Goal: Task Accomplishment & Management: Use online tool/utility

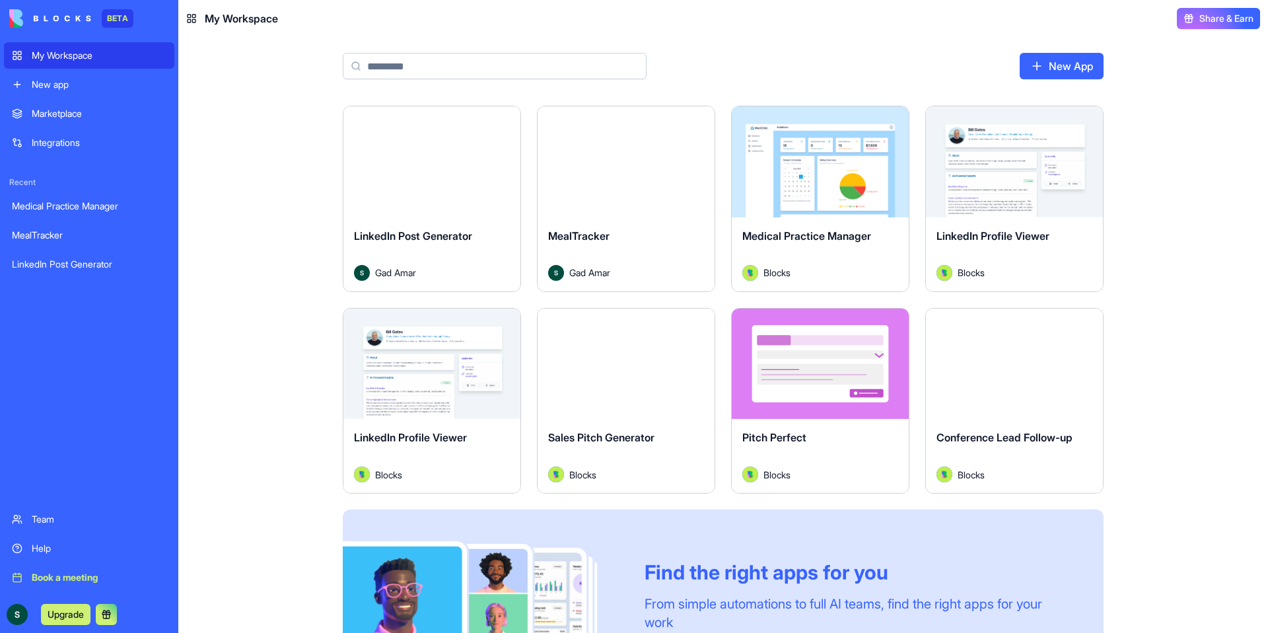
click at [1021, 170] on button "Launch" at bounding box center [1014, 162] width 99 height 26
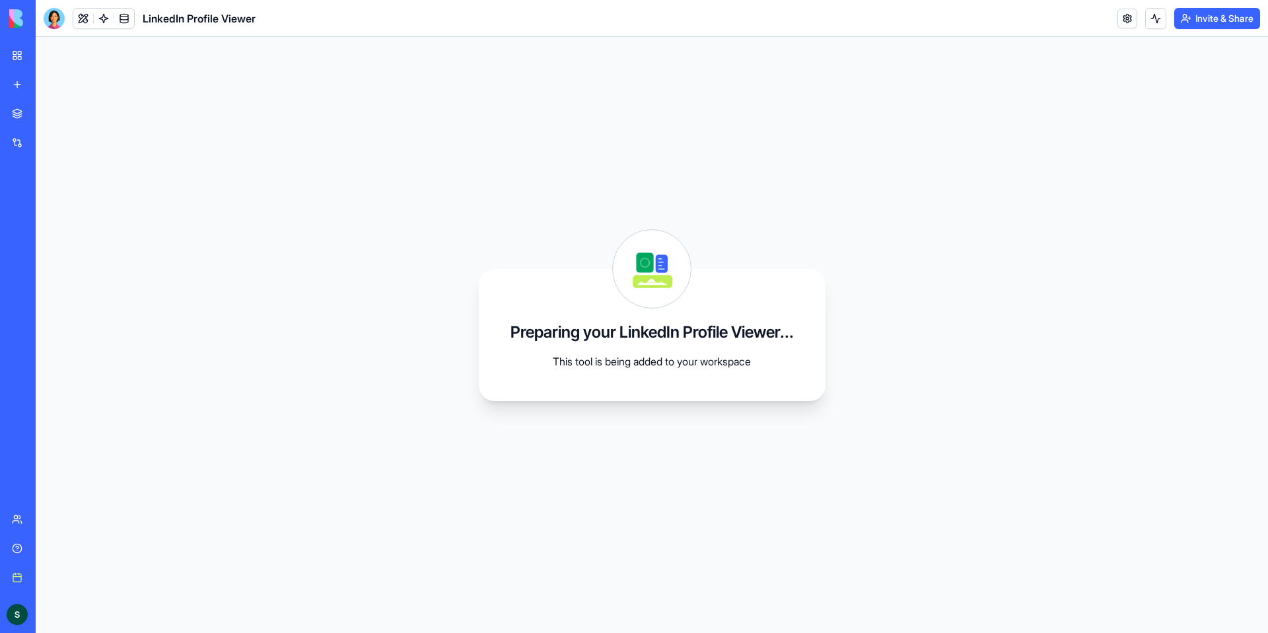
click at [49, 55] on div "My Workspace" at bounding box center [40, 55] width 17 height 13
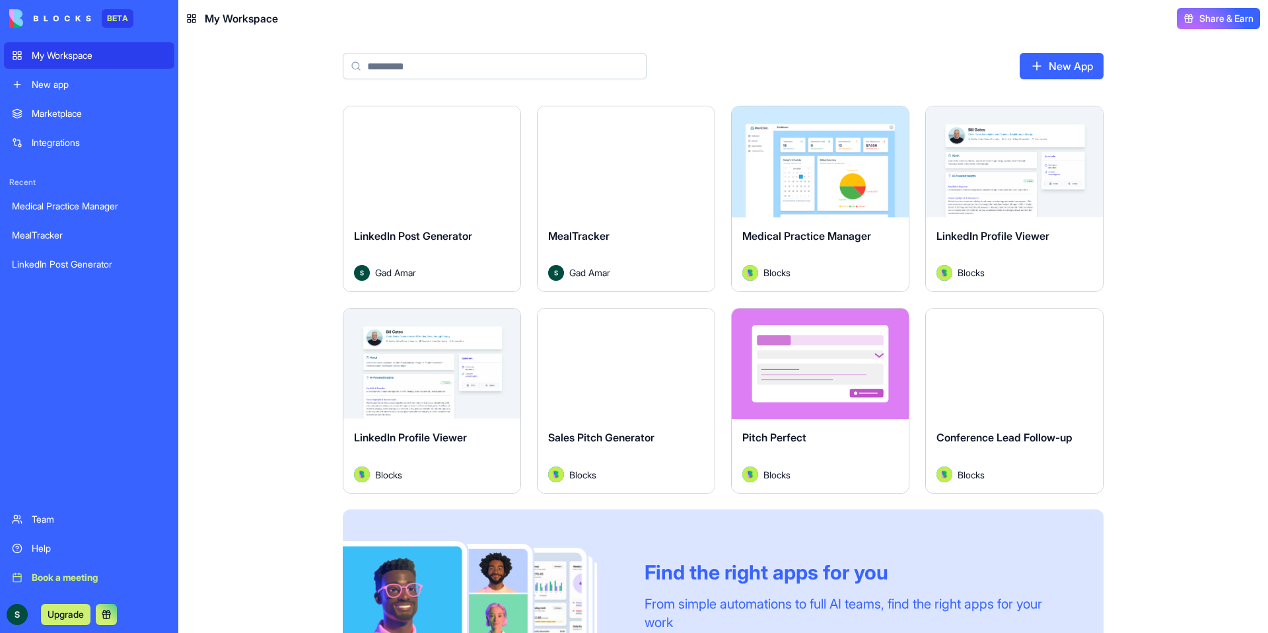
click at [98, 108] on div "Marketplace" at bounding box center [99, 113] width 135 height 13
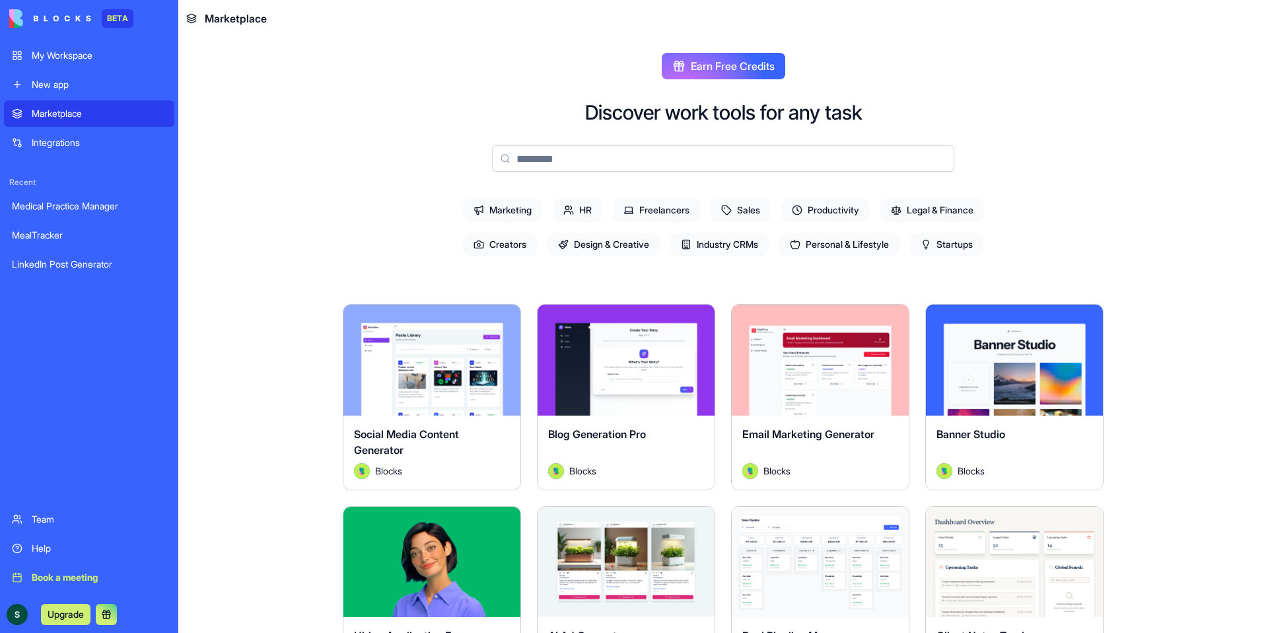
click at [660, 165] on input at bounding box center [723, 158] width 462 height 26
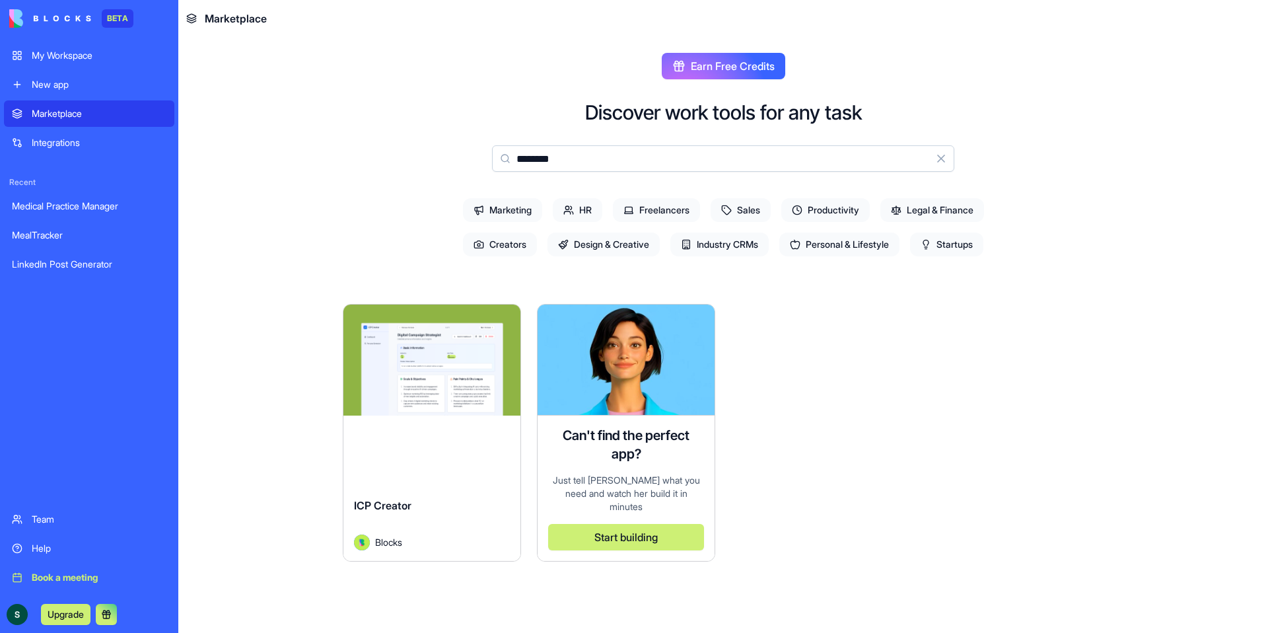
type input "********"
click at [474, 369] on button "Explore" at bounding box center [432, 360] width 99 height 26
click at [458, 365] on button "Explore" at bounding box center [432, 360] width 99 height 26
click at [391, 353] on button "Explore" at bounding box center [432, 360] width 99 height 26
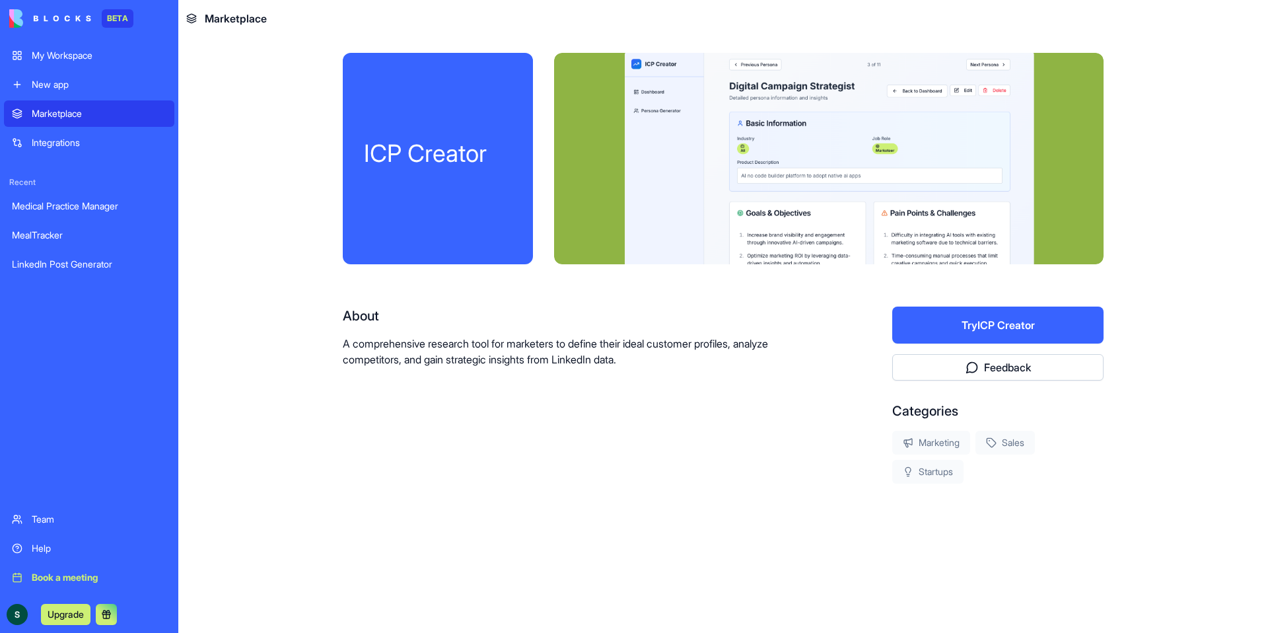
click at [388, 530] on div "ICP Creator About A comprehensive research tool for marketers to define their i…" at bounding box center [723, 310] width 761 height 515
click at [989, 320] on button "Try ICP Creator" at bounding box center [998, 325] width 211 height 37
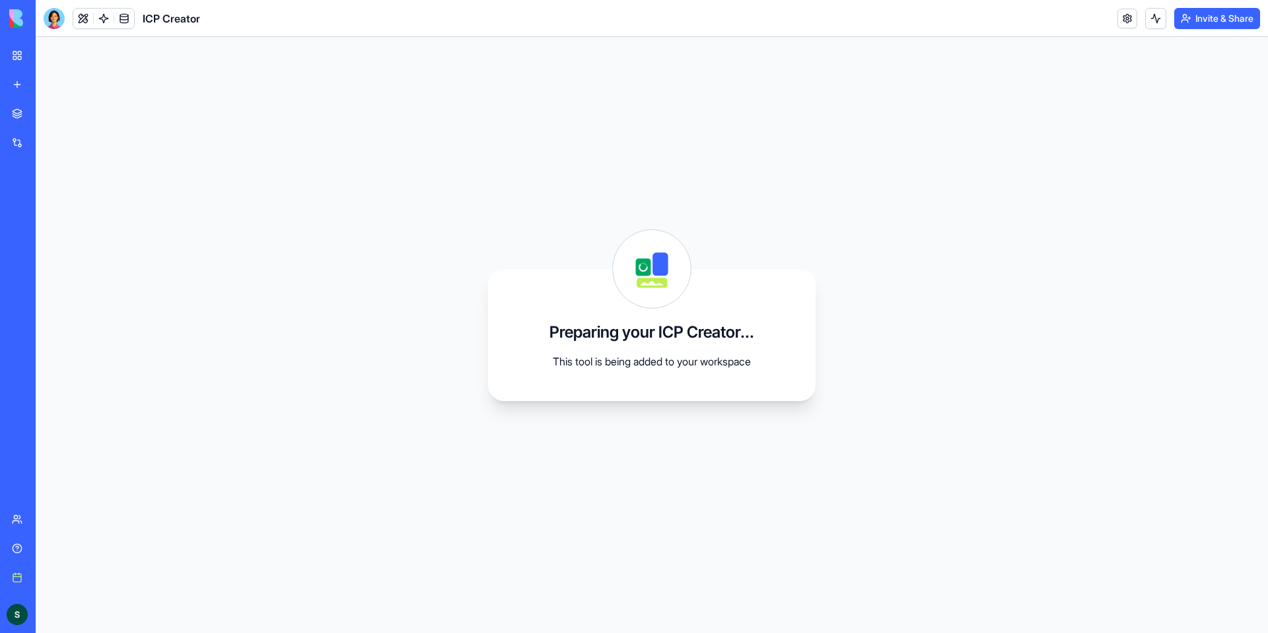
click at [1150, 15] on button at bounding box center [1156, 18] width 21 height 21
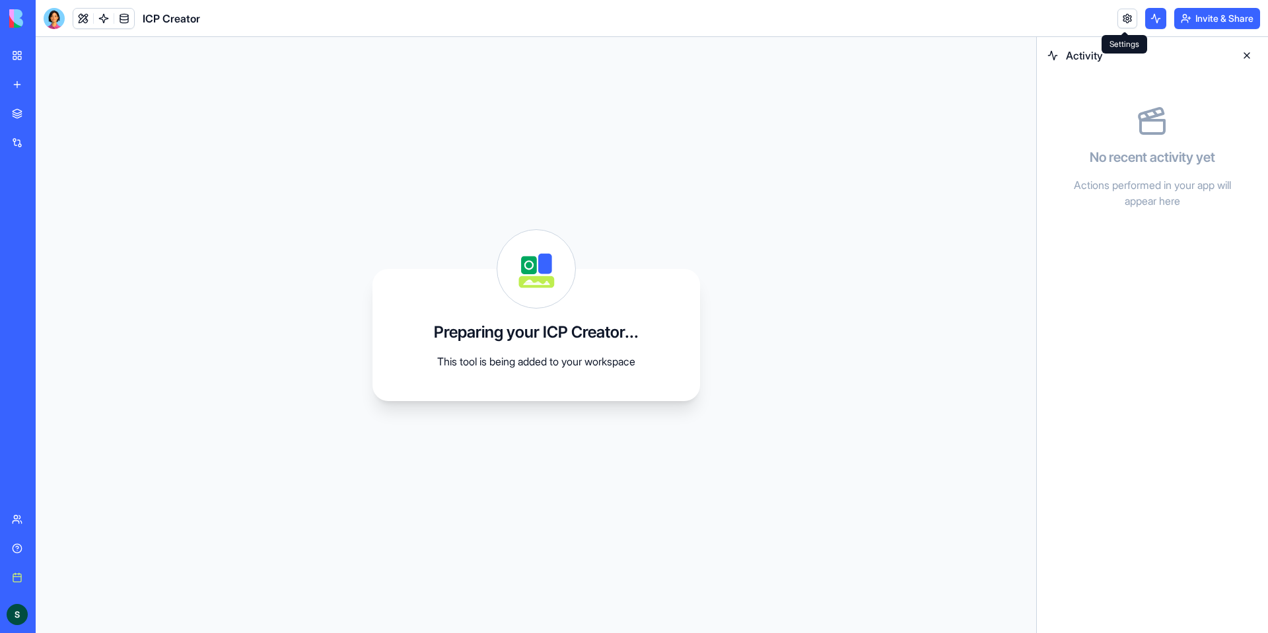
click at [1122, 18] on link at bounding box center [1128, 19] width 20 height 20
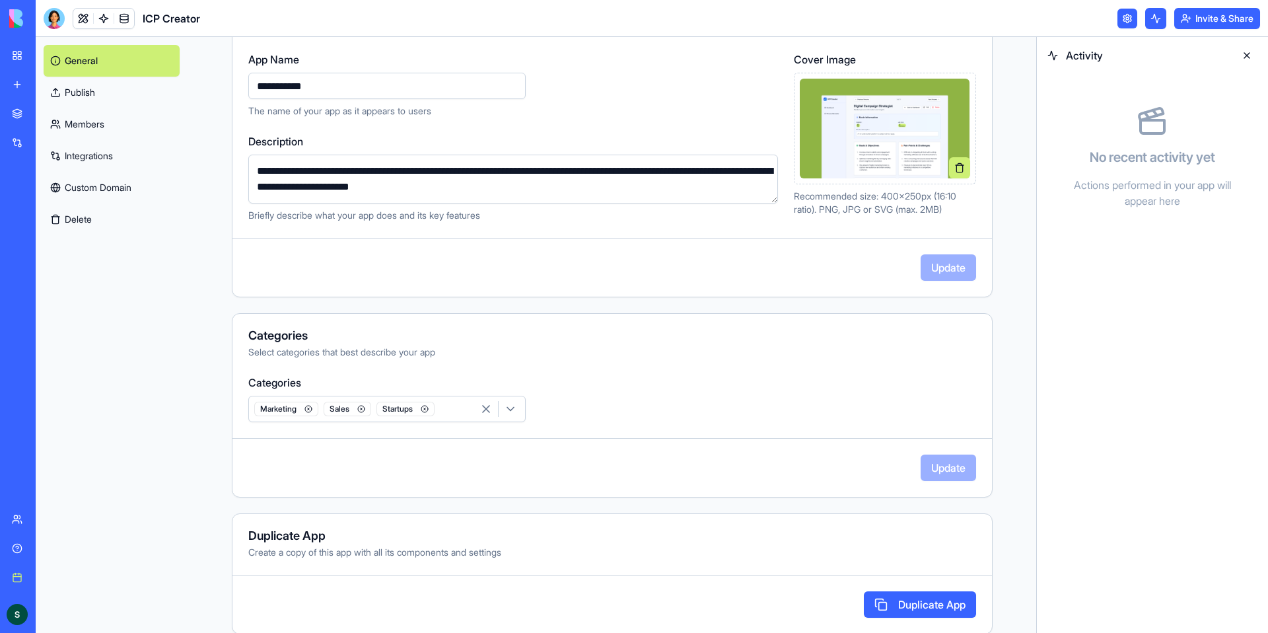
scroll to position [155, 0]
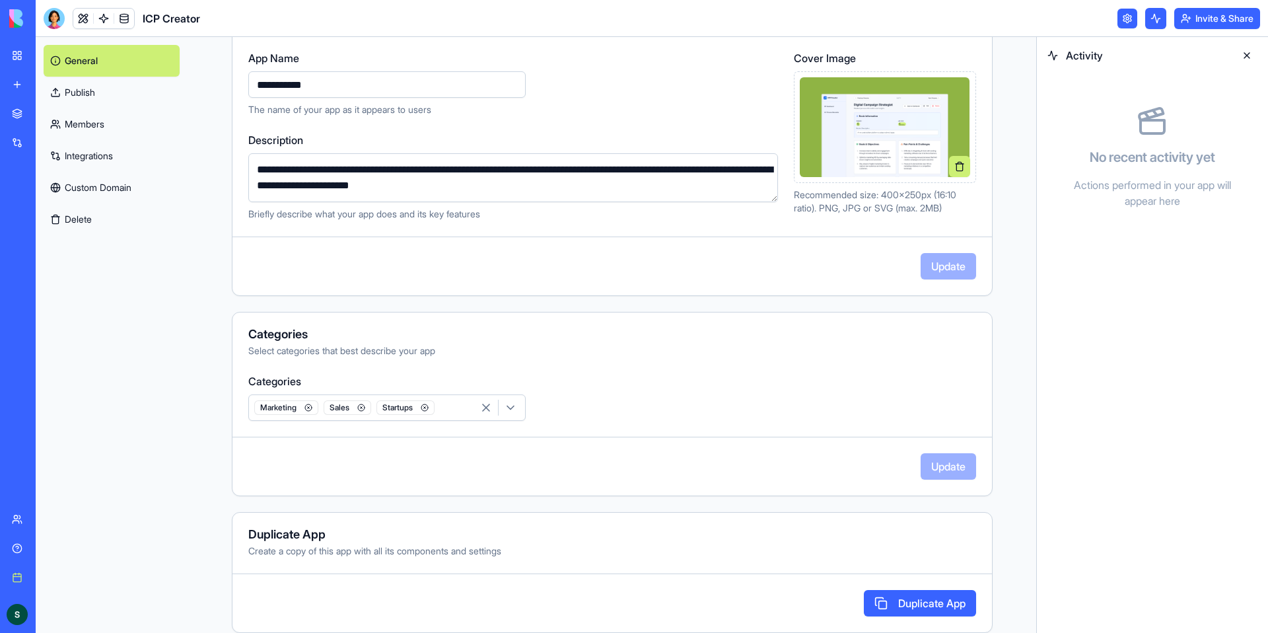
click at [97, 164] on link "Integrations" at bounding box center [112, 156] width 136 height 32
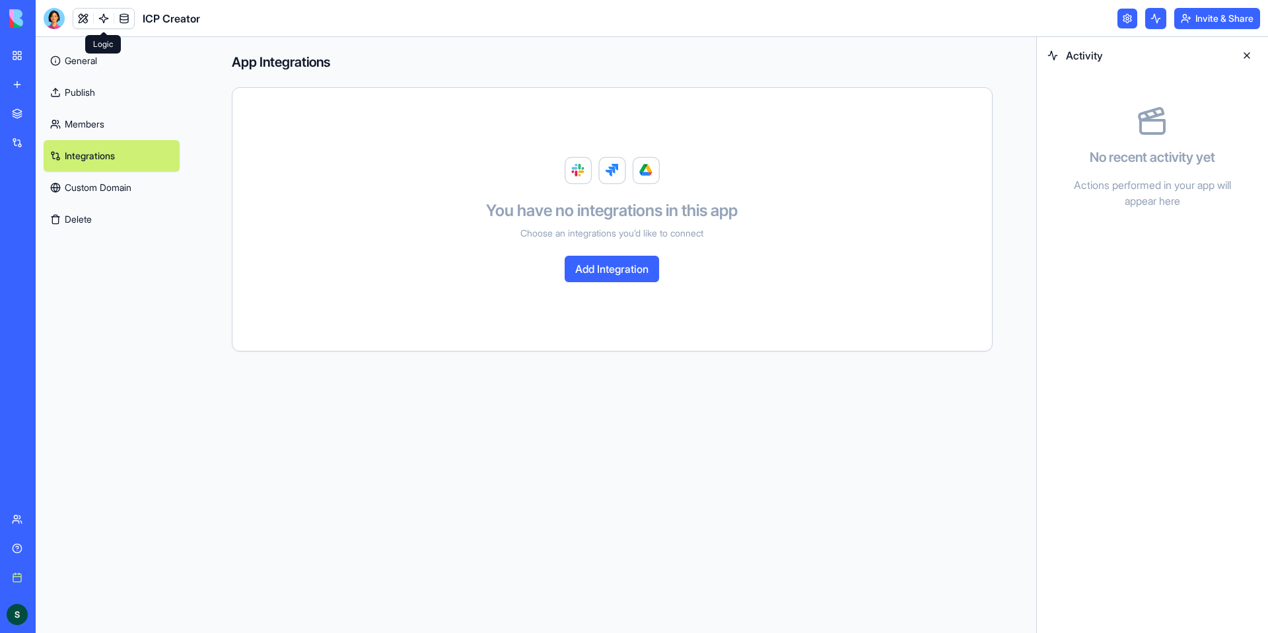
click at [101, 17] on link at bounding box center [104, 19] width 20 height 20
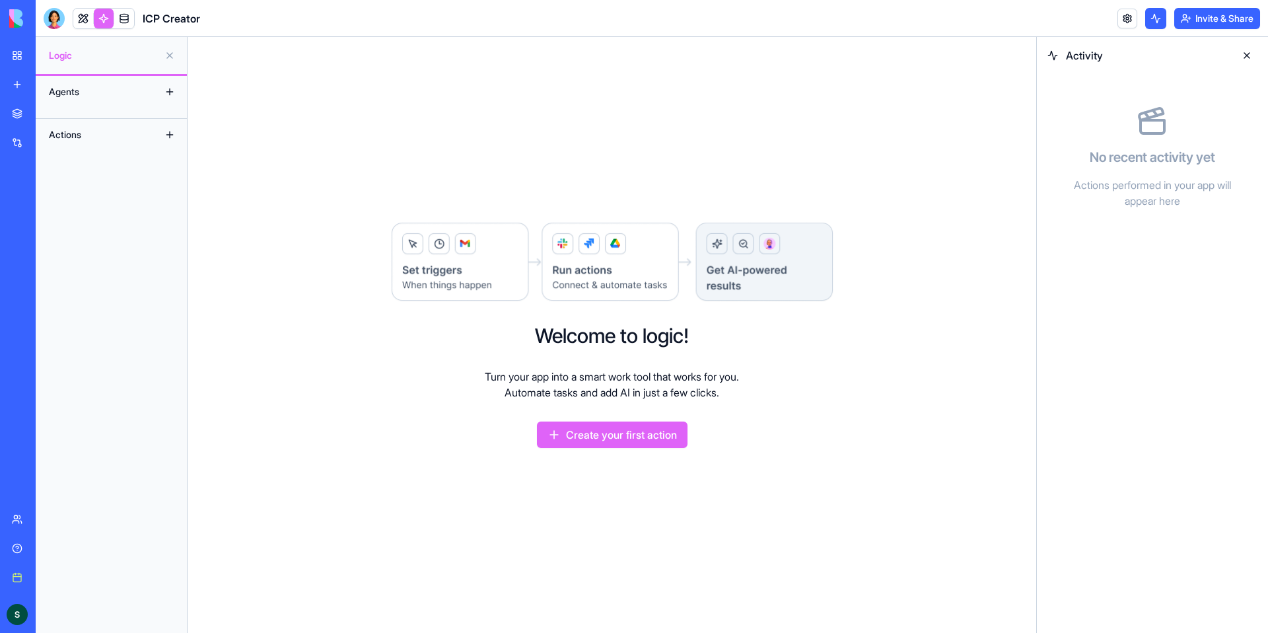
click at [118, 92] on div "Agents" at bounding box center [95, 91] width 106 height 21
click at [139, 127] on div "Actions" at bounding box center [95, 134] width 106 height 21
click at [131, 22] on link at bounding box center [124, 19] width 20 height 20
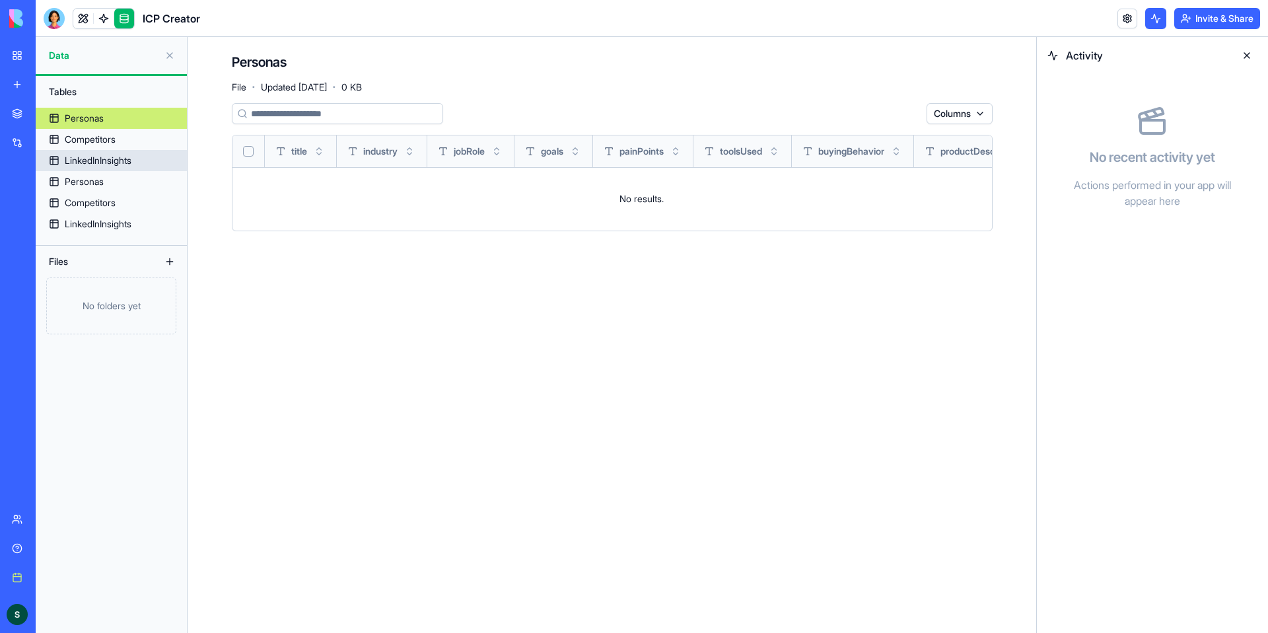
click at [113, 157] on div "LinkedInInsights" at bounding box center [98, 160] width 67 height 13
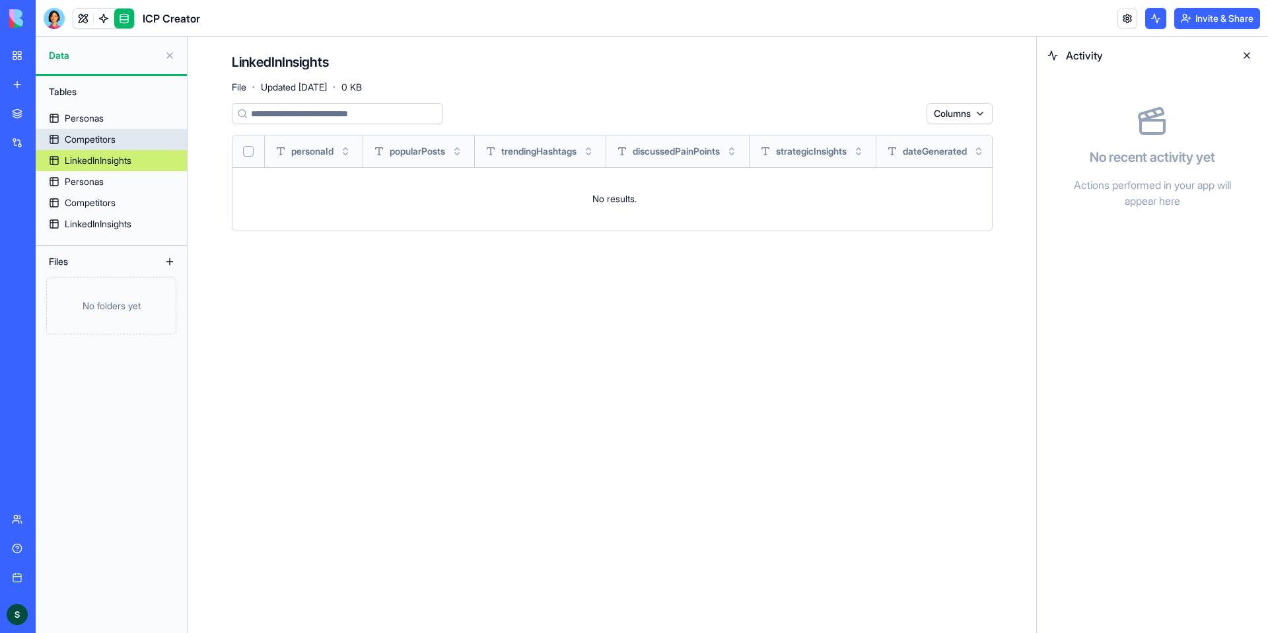
click at [106, 129] on link "Competitors" at bounding box center [111, 139] width 151 height 21
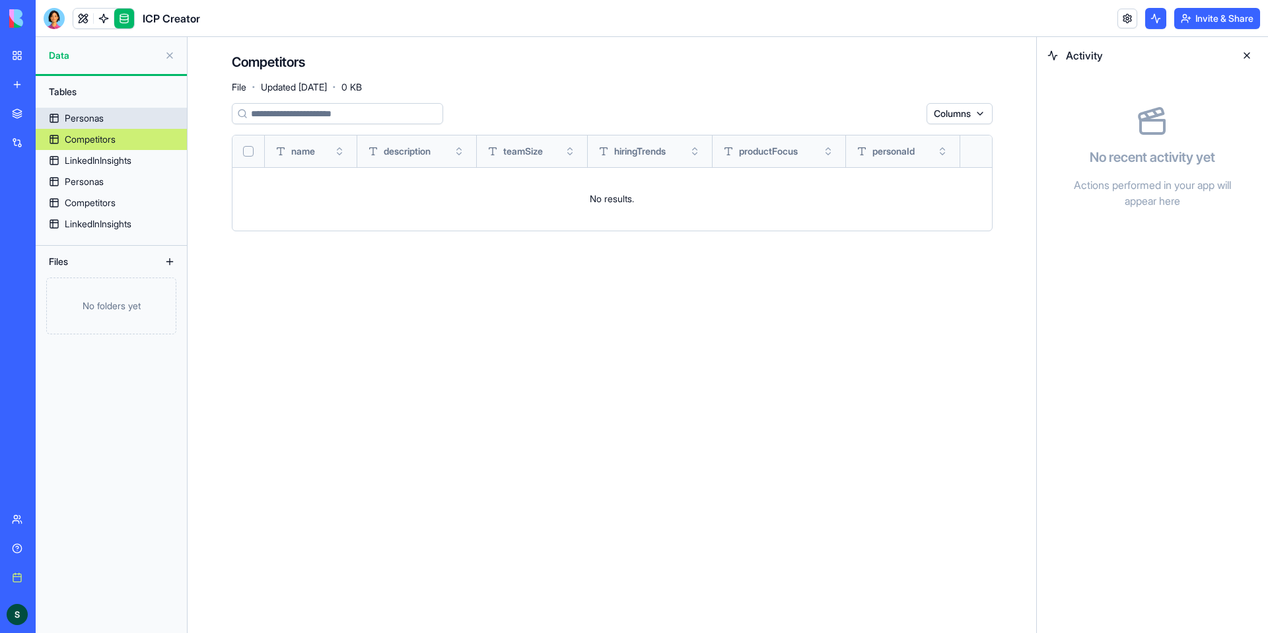
click at [104, 115] on div "Personas" at bounding box center [84, 118] width 39 height 13
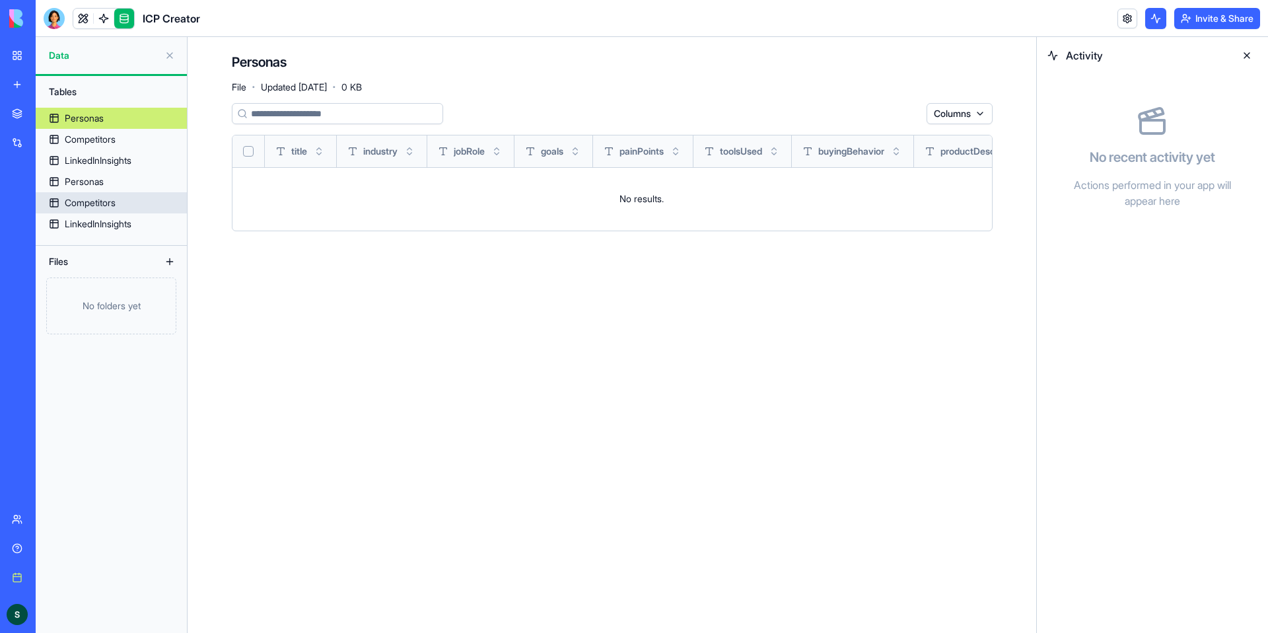
click at [111, 200] on div "Competitors" at bounding box center [90, 202] width 51 height 13
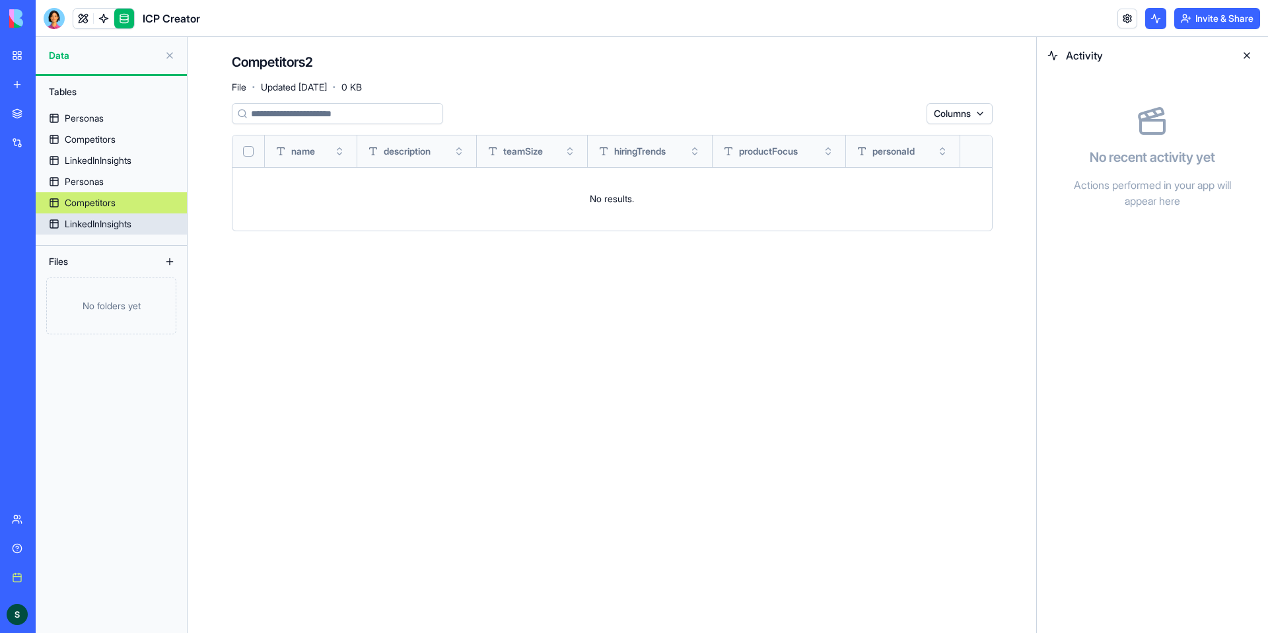
click at [106, 222] on div "LinkedInInsights" at bounding box center [98, 223] width 67 height 13
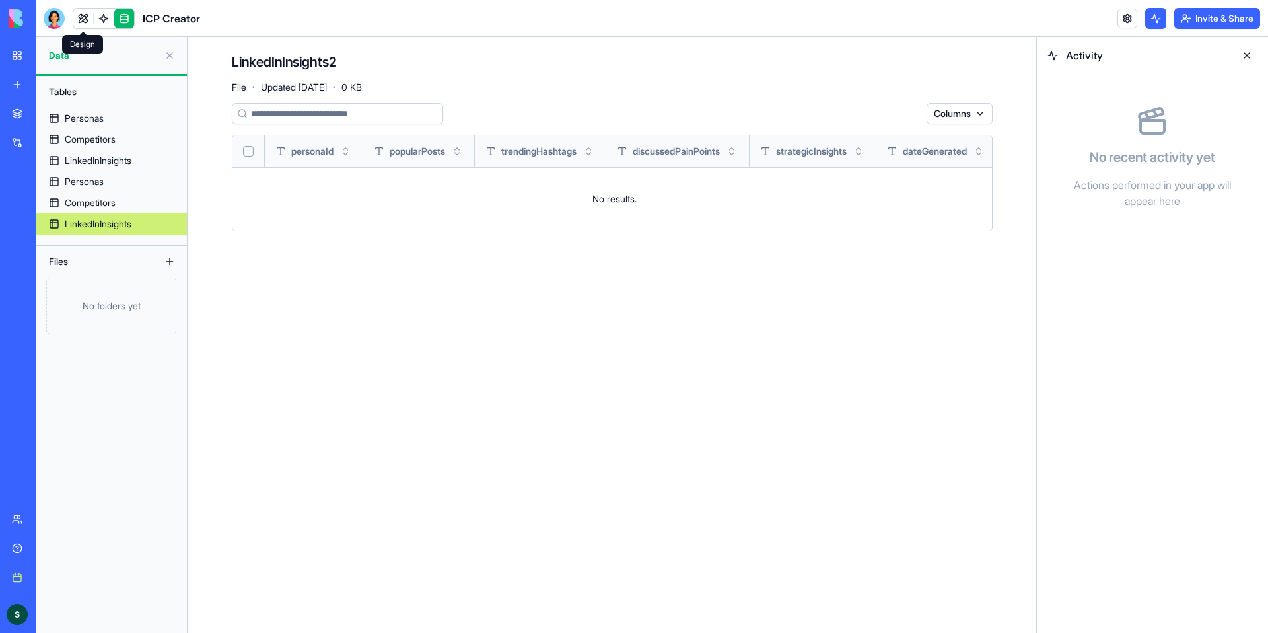
click at [89, 25] on link at bounding box center [83, 19] width 20 height 20
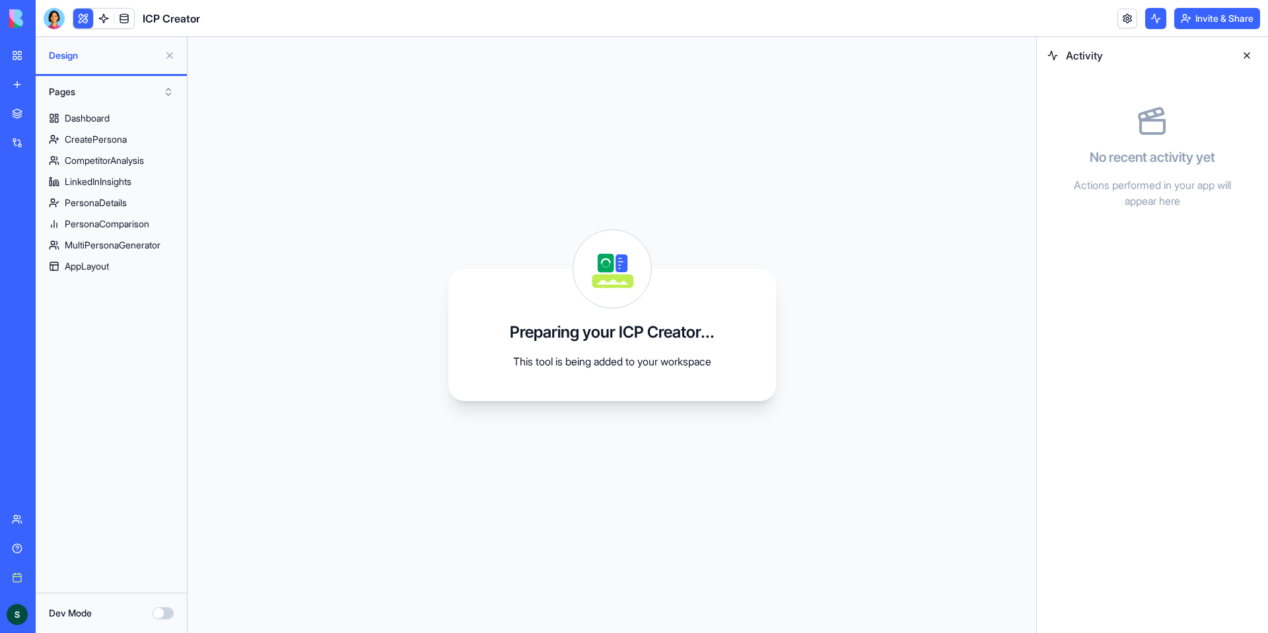
click at [20, 61] on link "My Workspace" at bounding box center [30, 55] width 53 height 26
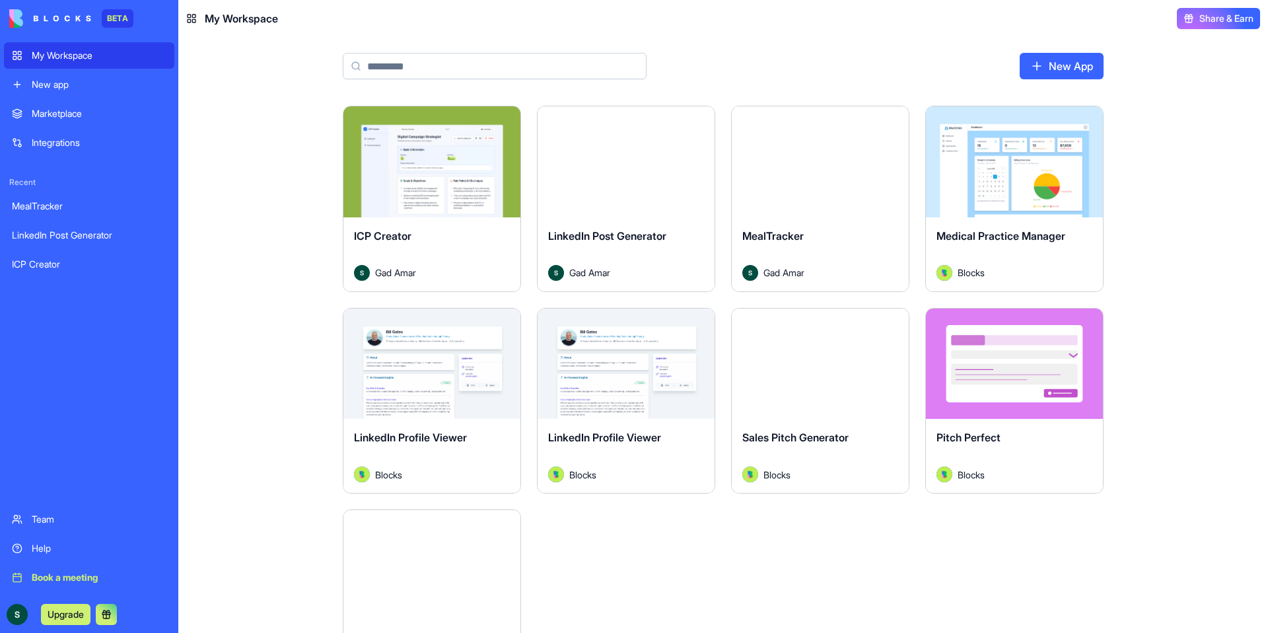
click at [1090, 119] on html "BETA My Workspace New app Marketplace Integrations Recent MealTracker LinkedIn …" at bounding box center [634, 316] width 1268 height 633
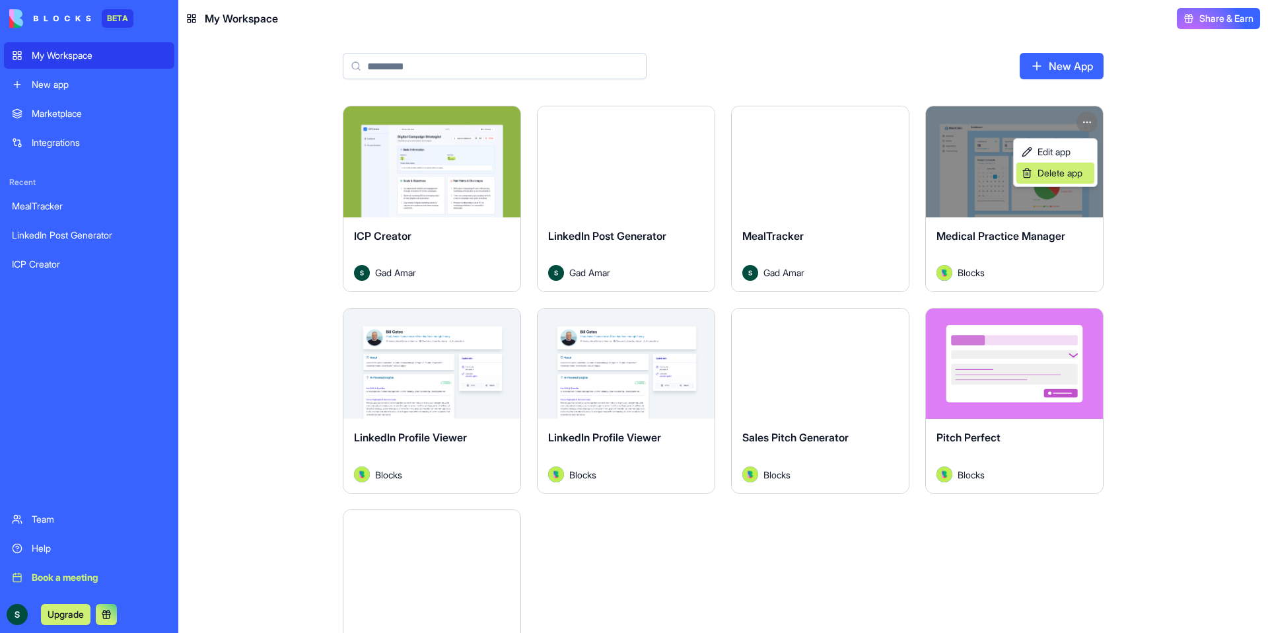
click at [1076, 174] on span "Delete app" at bounding box center [1060, 172] width 45 height 13
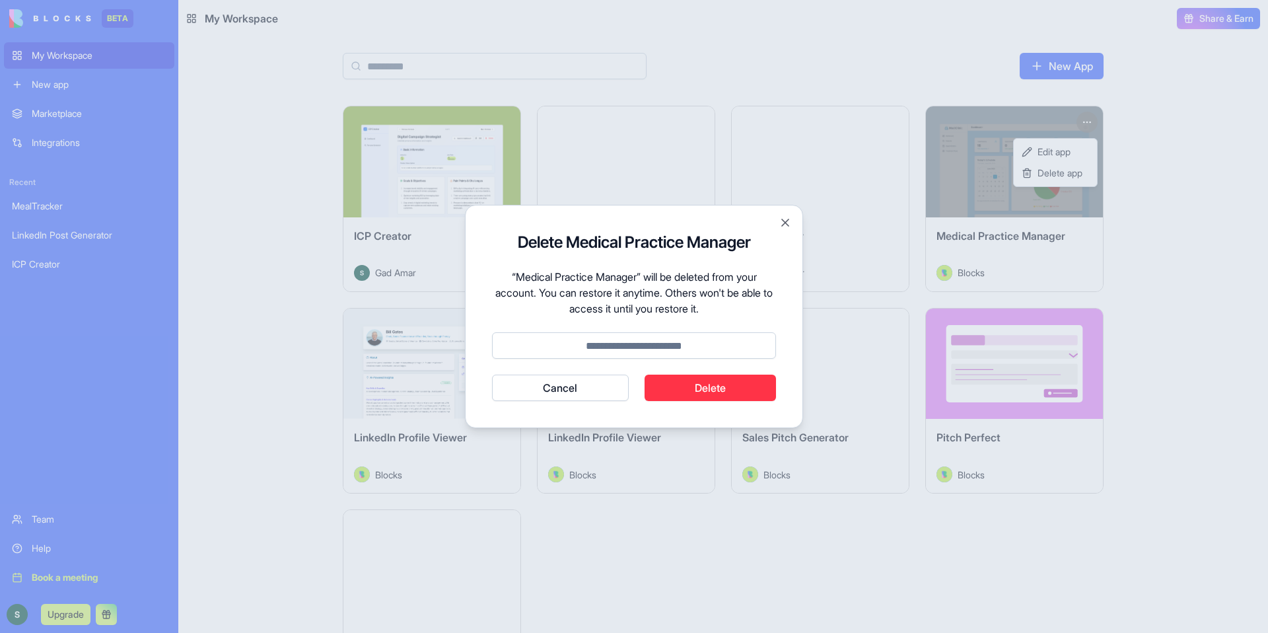
click at [731, 395] on button "Delete" at bounding box center [711, 388] width 132 height 26
type input "******"
click at [716, 375] on button "Delete" at bounding box center [711, 388] width 132 height 26
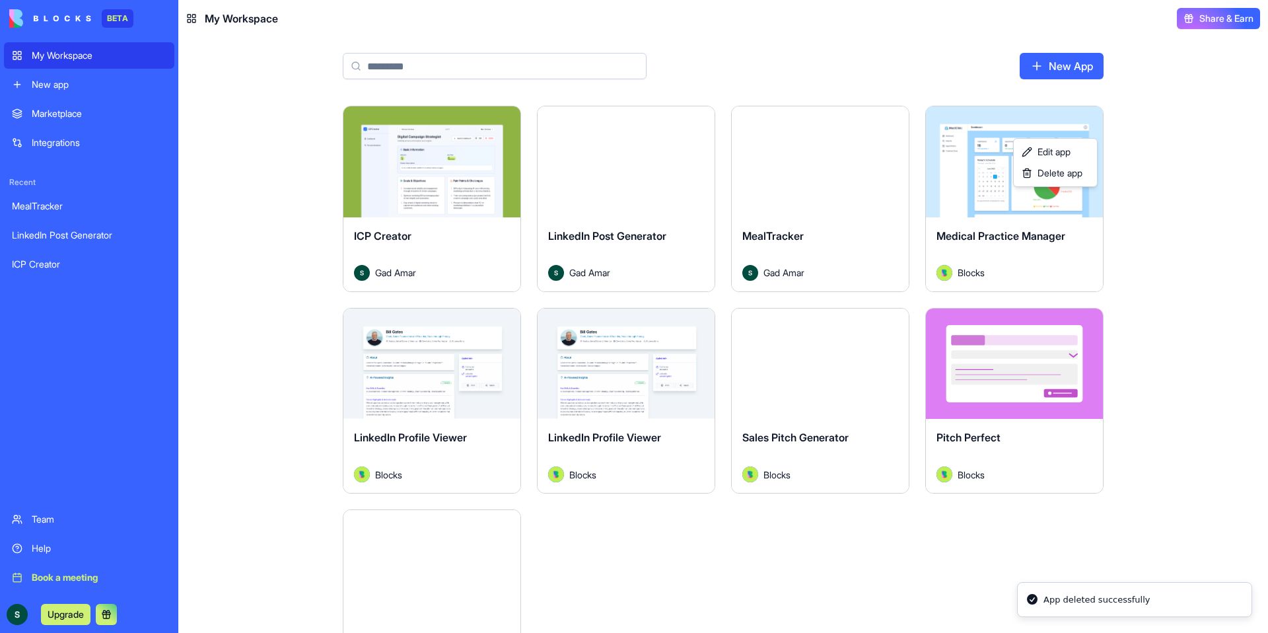
click at [433, 377] on html "BETA My Workspace New app Marketplace Integrations Recent MealTracker LinkedIn …" at bounding box center [634, 316] width 1268 height 633
click at [505, 322] on html "BETA My Workspace New app Marketplace Integrations Recent MealTracker LinkedIn …" at bounding box center [634, 316] width 1268 height 633
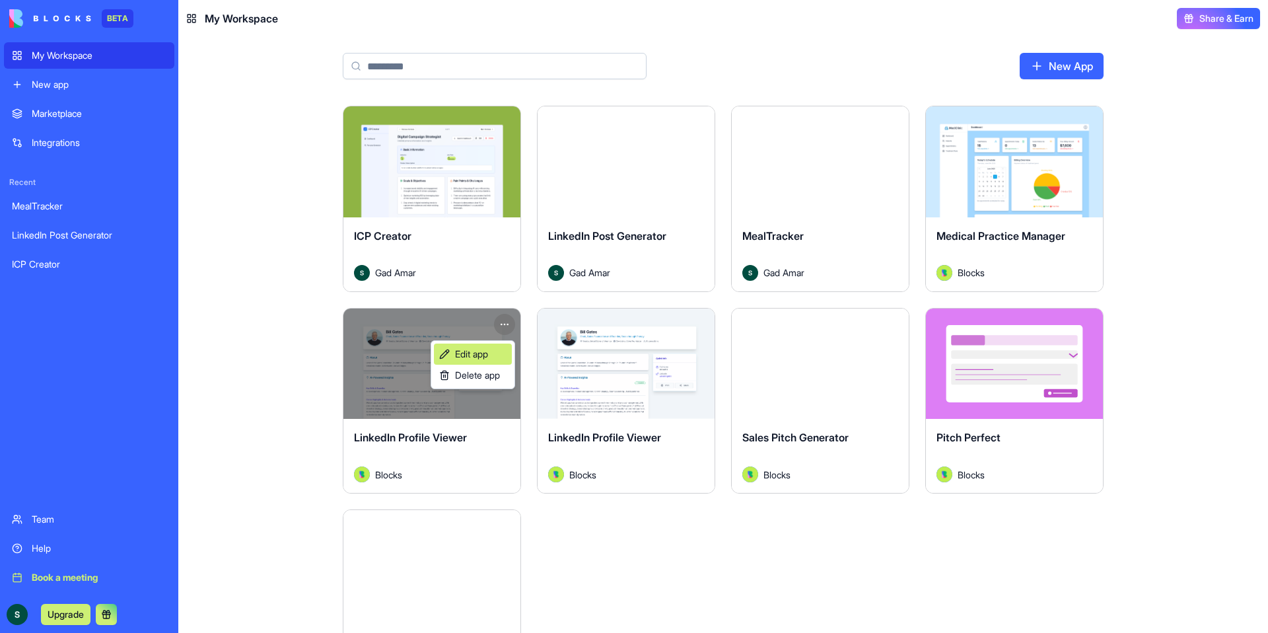
click at [486, 355] on span "Edit app" at bounding box center [471, 354] width 33 height 13
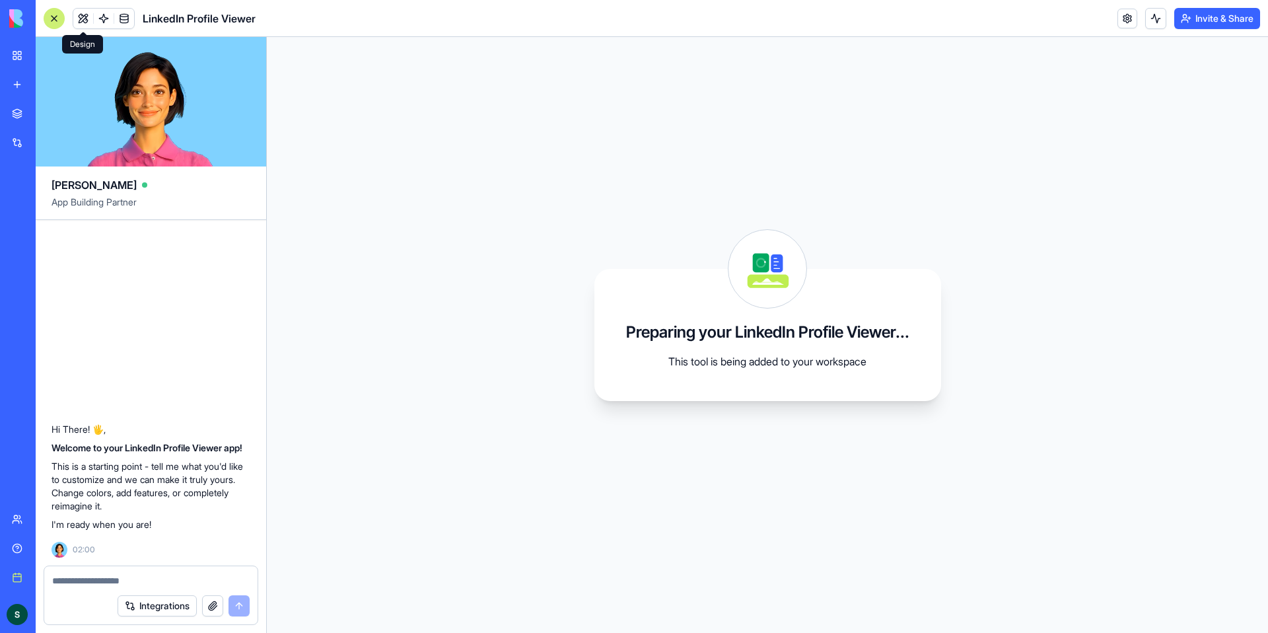
click at [85, 19] on button at bounding box center [83, 19] width 20 height 20
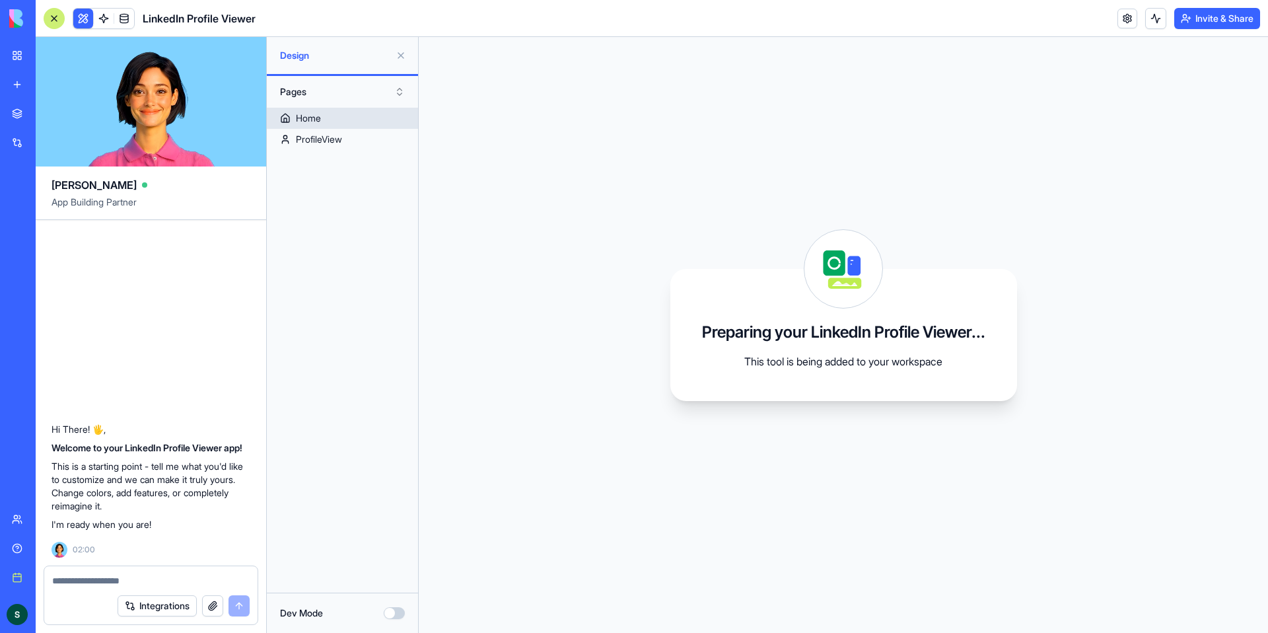
click at [349, 118] on link "Home" at bounding box center [342, 118] width 151 height 21
click at [351, 145] on link "ProfileView" at bounding box center [342, 139] width 151 height 21
click at [394, 89] on button "Pages" at bounding box center [343, 91] width 138 height 21
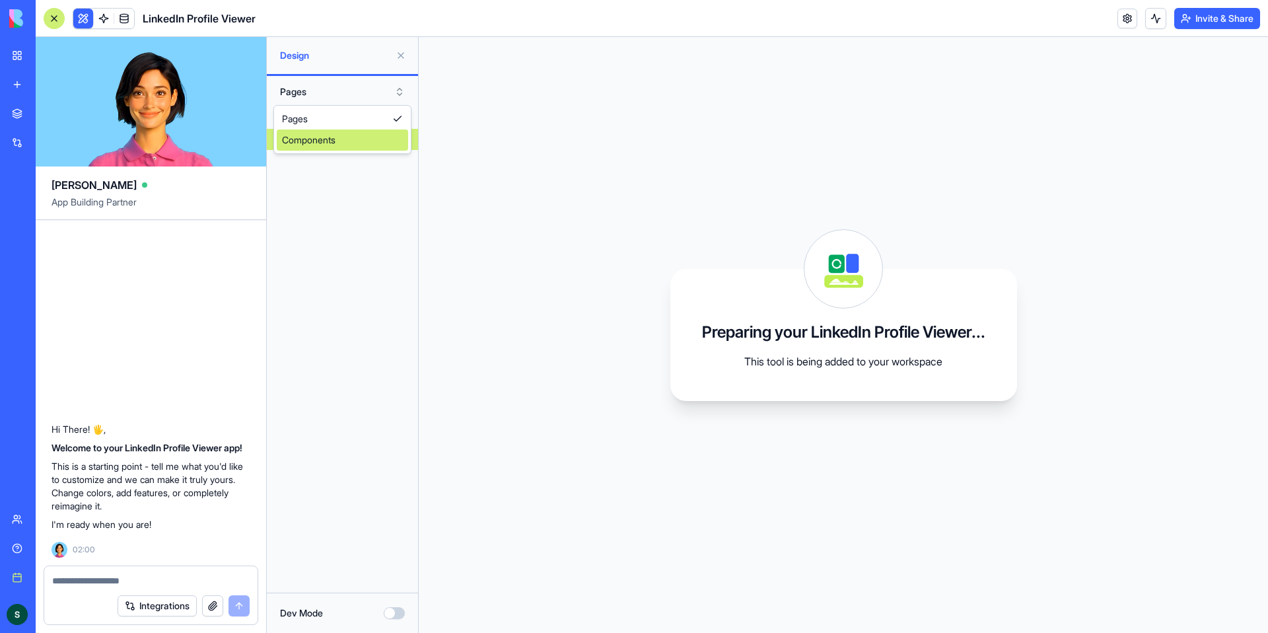
click at [323, 139] on div "Components" at bounding box center [342, 139] width 131 height 21
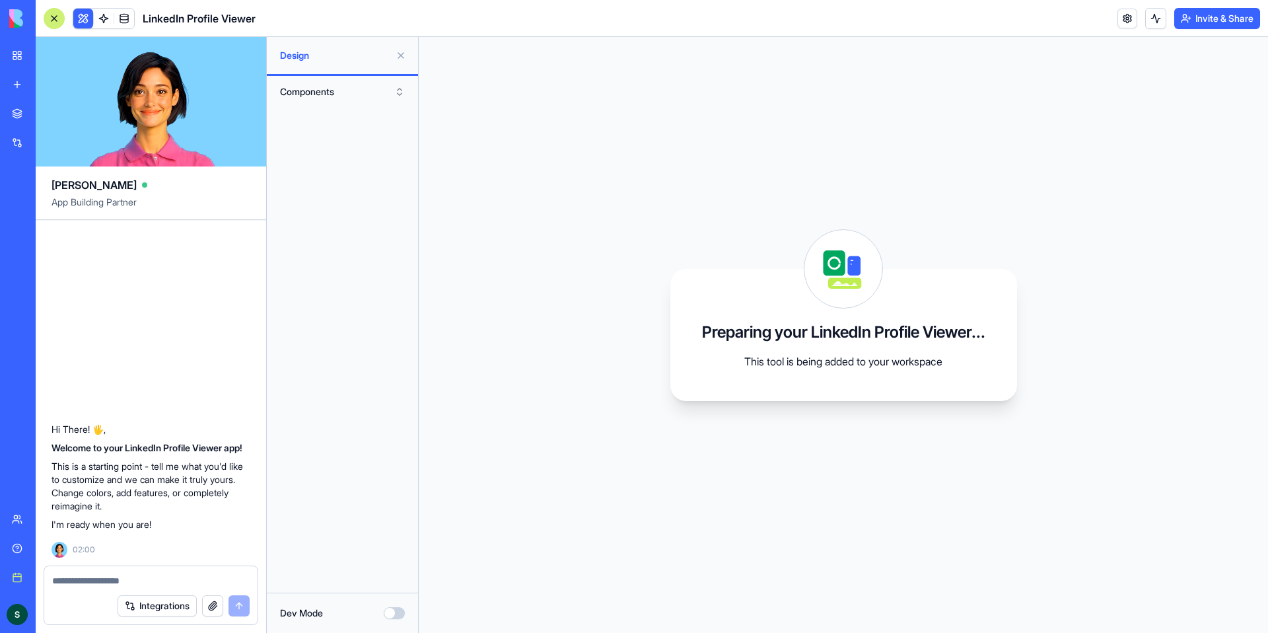
click at [339, 101] on button "Components" at bounding box center [343, 91] width 138 height 21
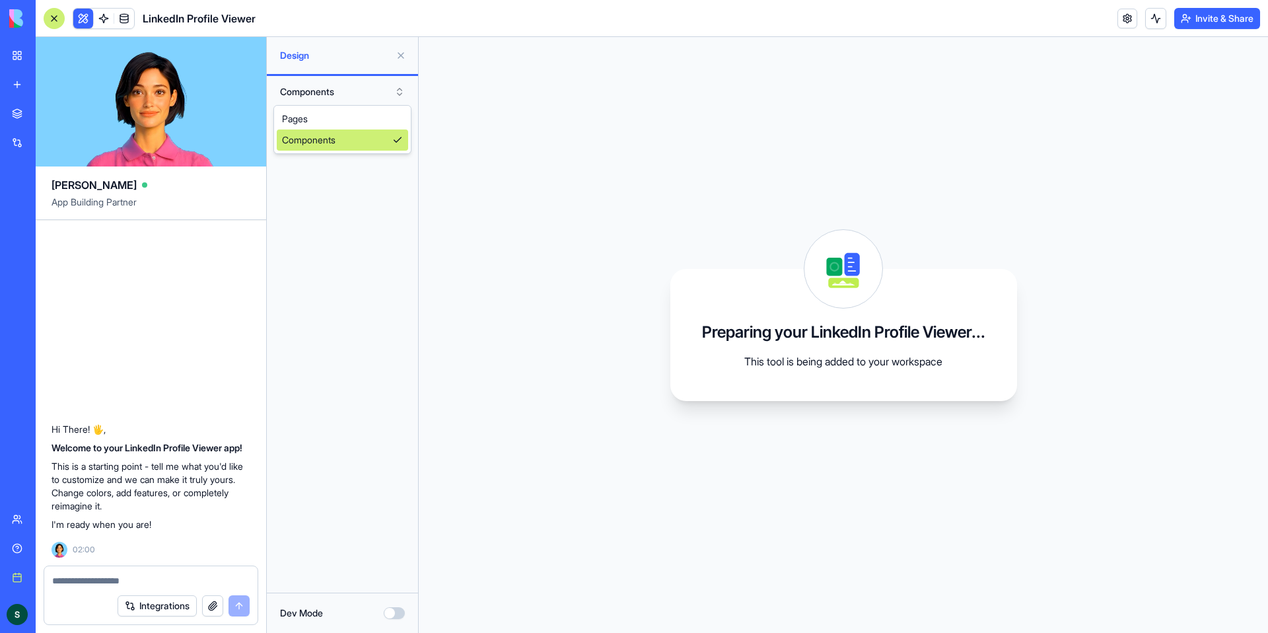
click at [512, 277] on div "Preparing your LinkedIn Profile Viewer... This tool is being added to your work…" at bounding box center [844, 335] width 850 height 596
click at [400, 611] on button "Dev Mode" at bounding box center [394, 613] width 21 height 12
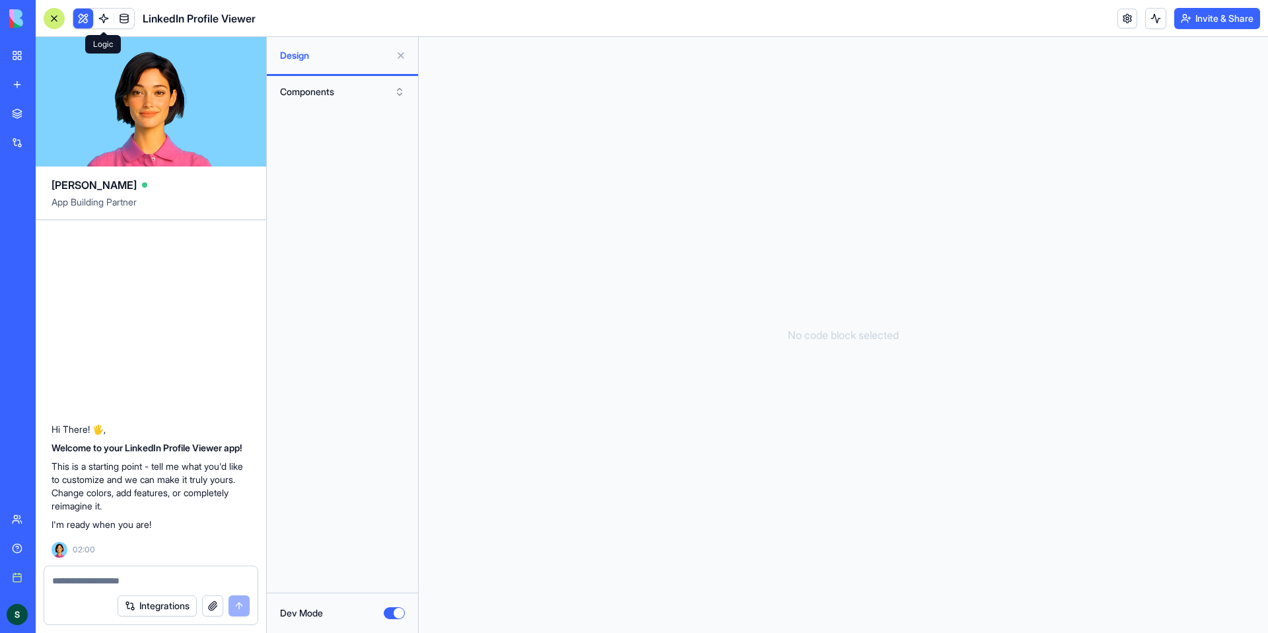
click at [102, 17] on link at bounding box center [104, 19] width 20 height 20
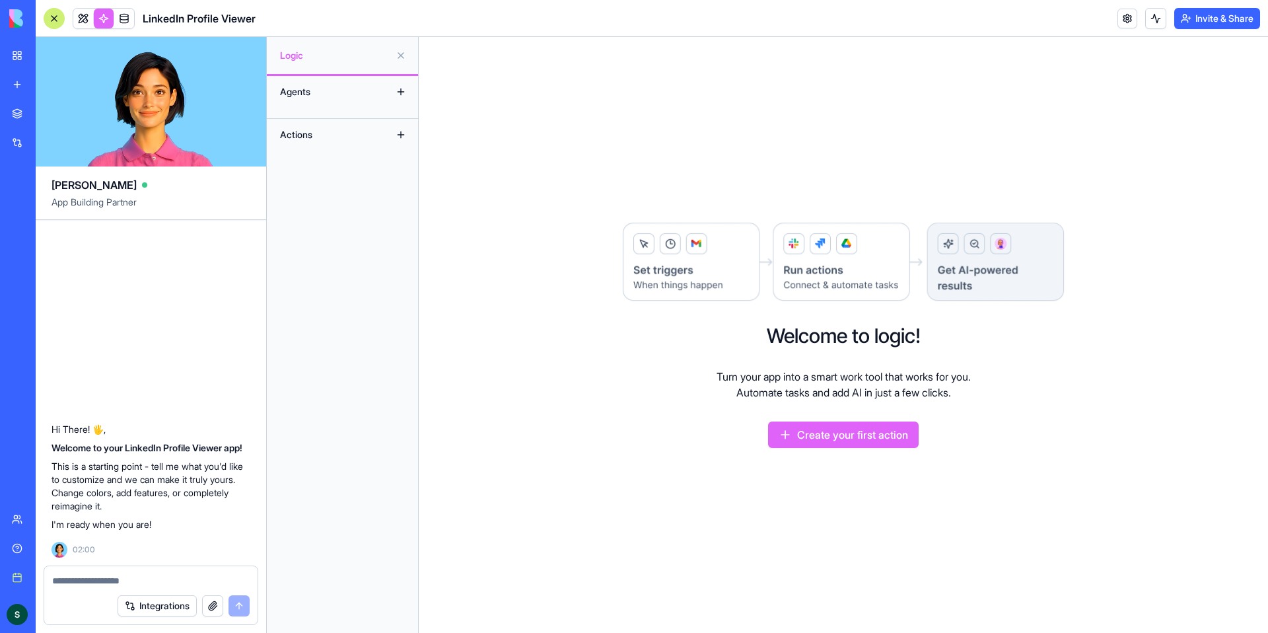
click at [342, 92] on div "Agents" at bounding box center [327, 91] width 106 height 21
click at [125, 15] on link at bounding box center [124, 19] width 20 height 20
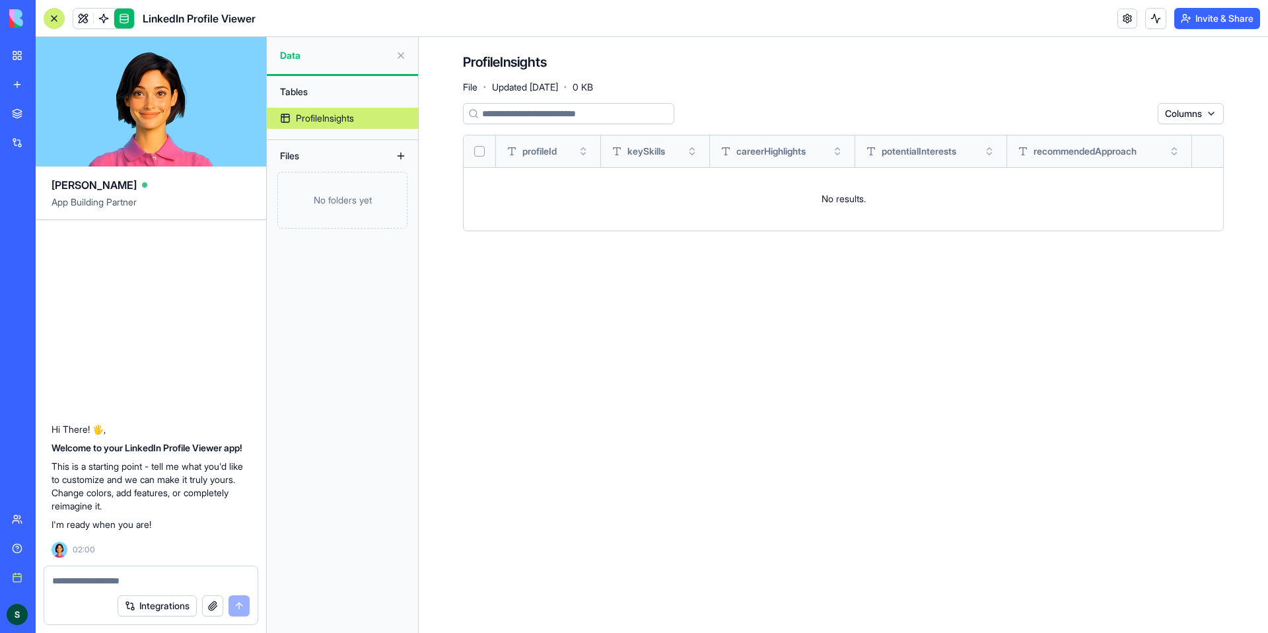
click at [343, 225] on div "No folders yet" at bounding box center [342, 200] width 130 height 57
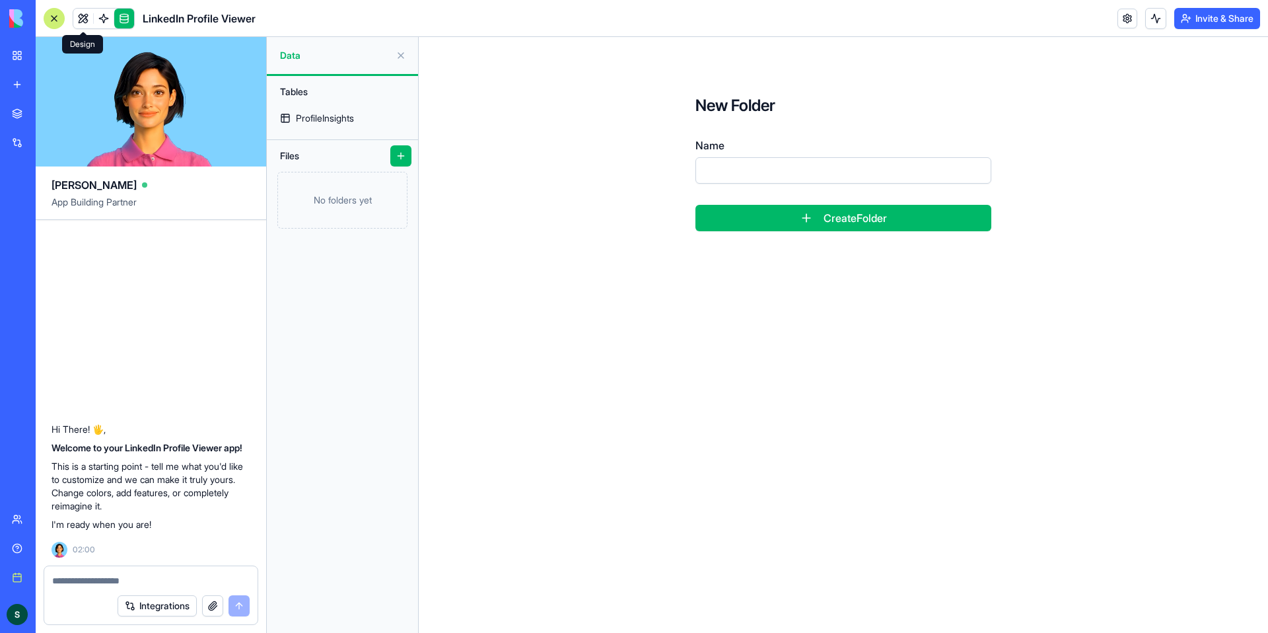
click at [87, 20] on link at bounding box center [83, 19] width 20 height 20
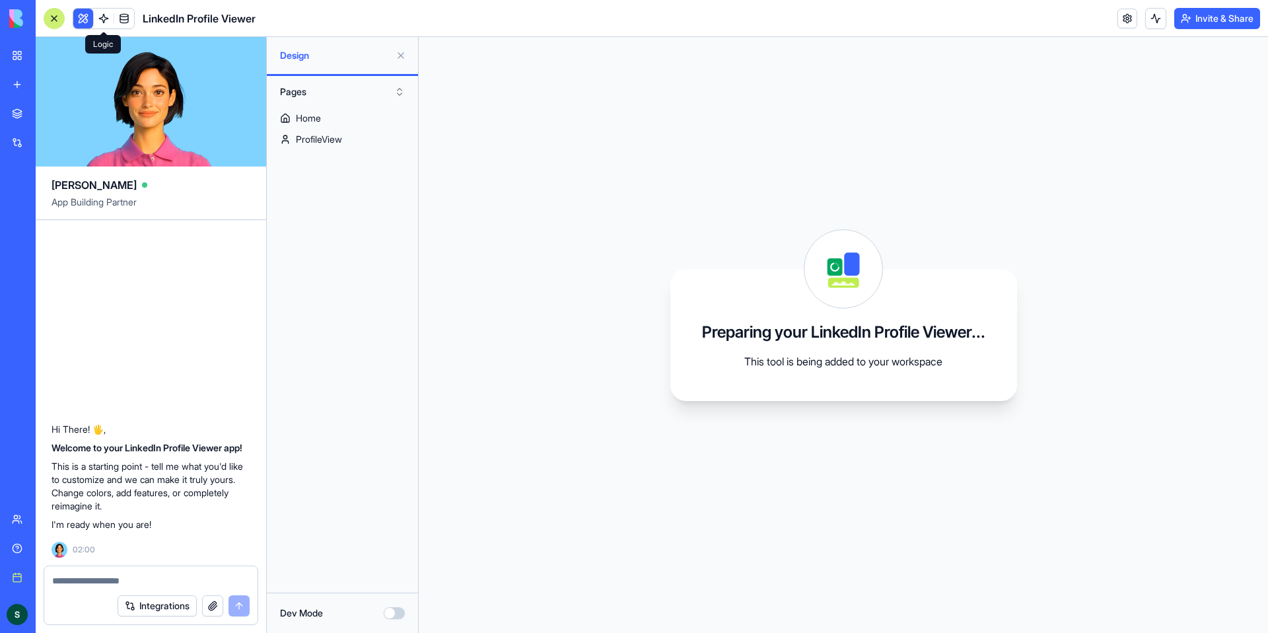
click at [102, 20] on link at bounding box center [104, 19] width 20 height 20
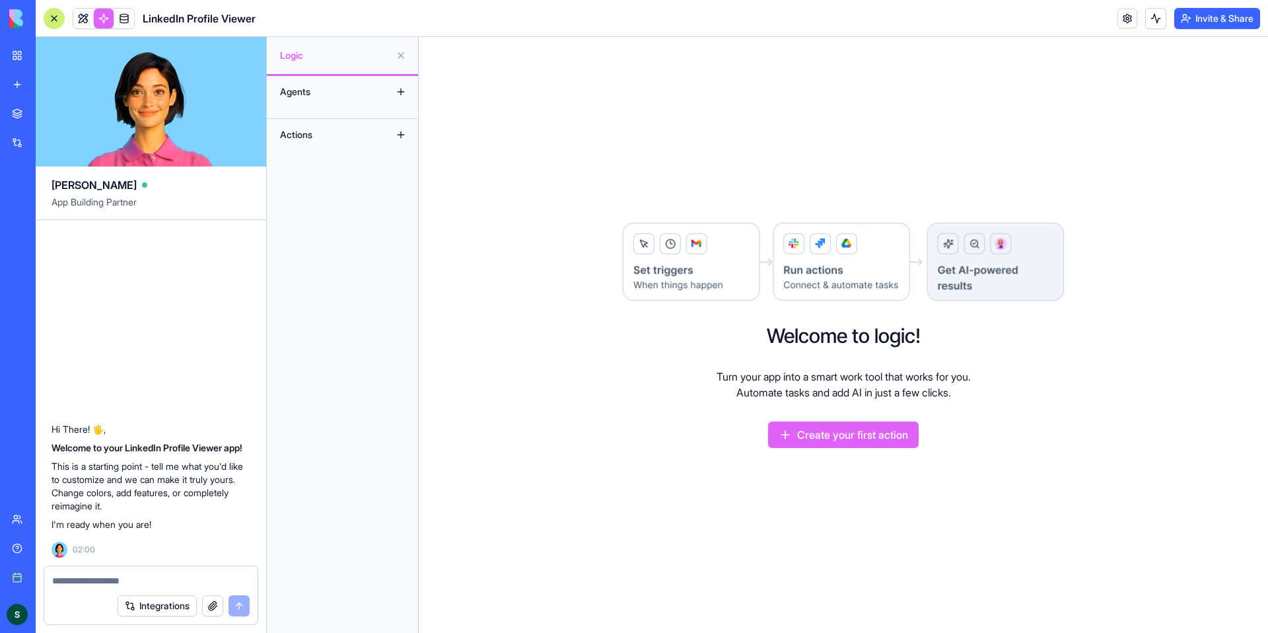
click at [40, 57] on div "My Workspace" at bounding box center [40, 55] width 17 height 13
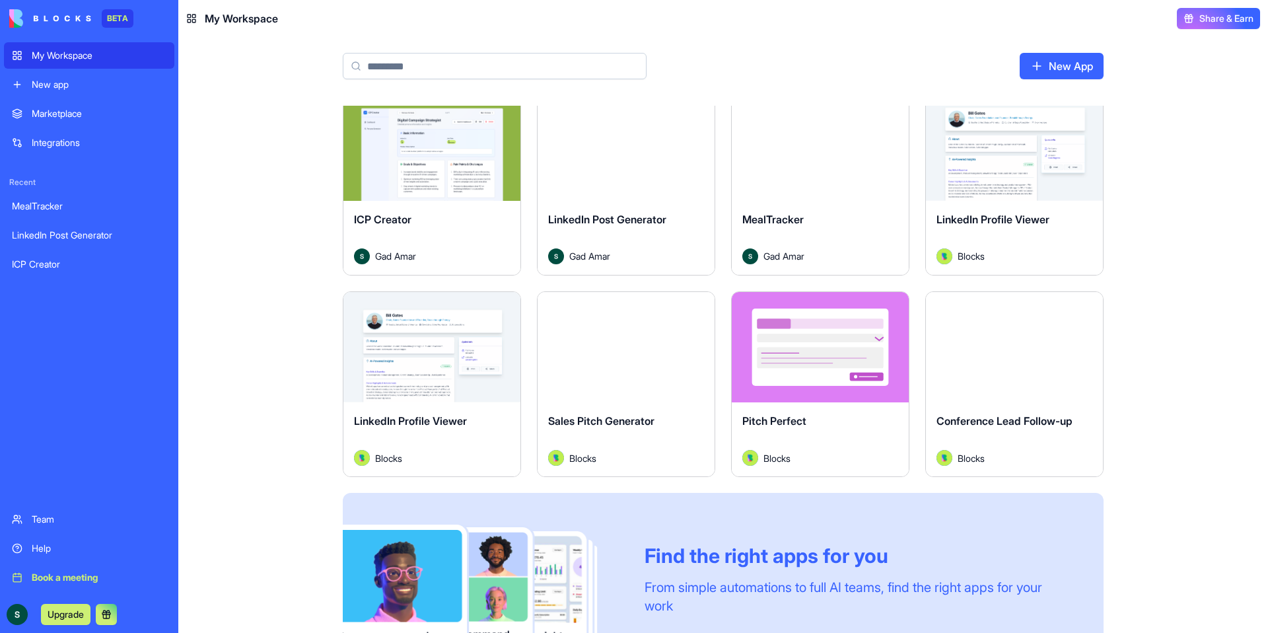
scroll to position [22, 0]
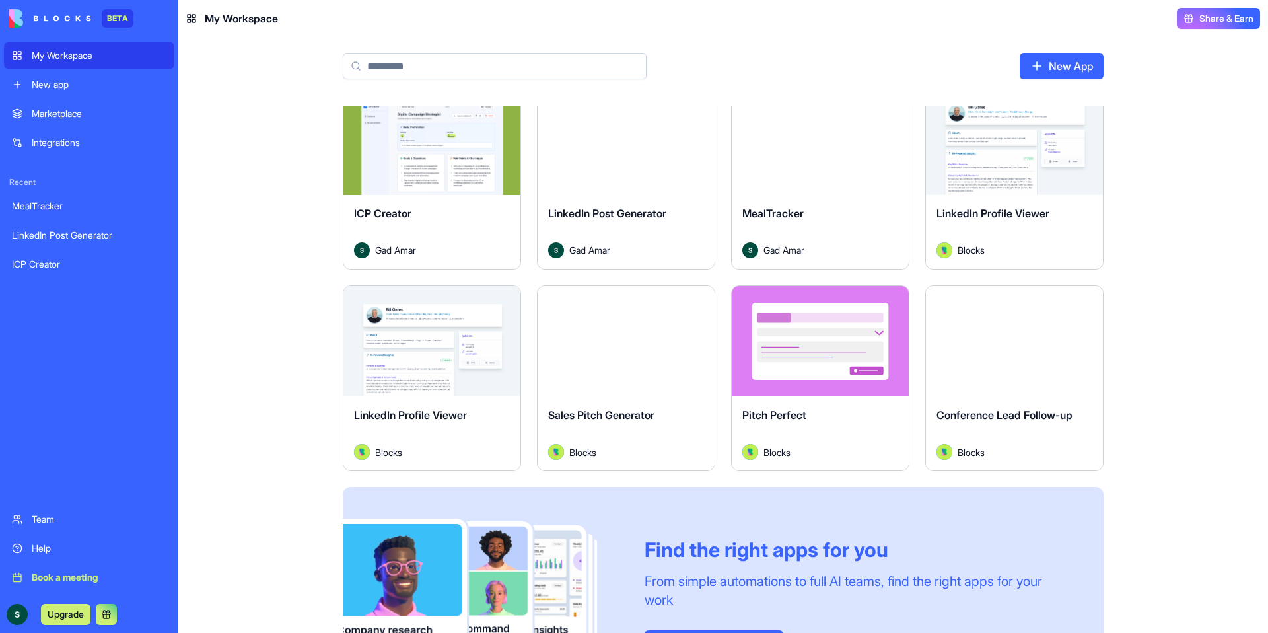
click at [652, 440] on div "Sales Pitch Generator" at bounding box center [626, 425] width 156 height 37
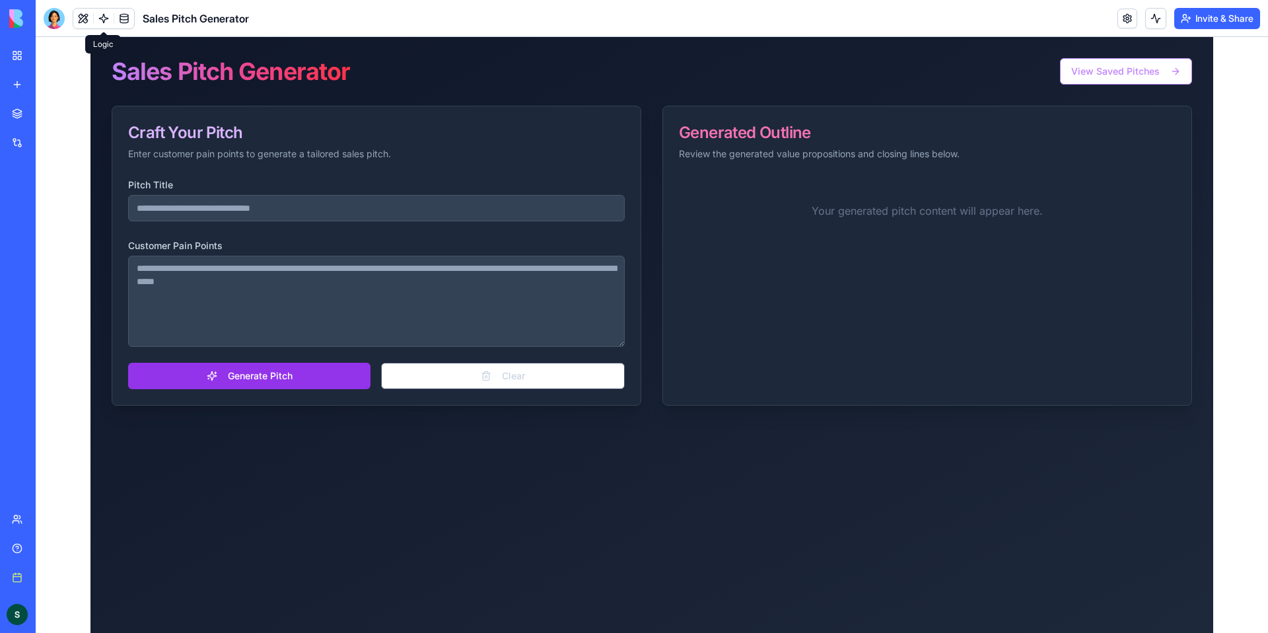
click at [99, 19] on link at bounding box center [104, 19] width 20 height 20
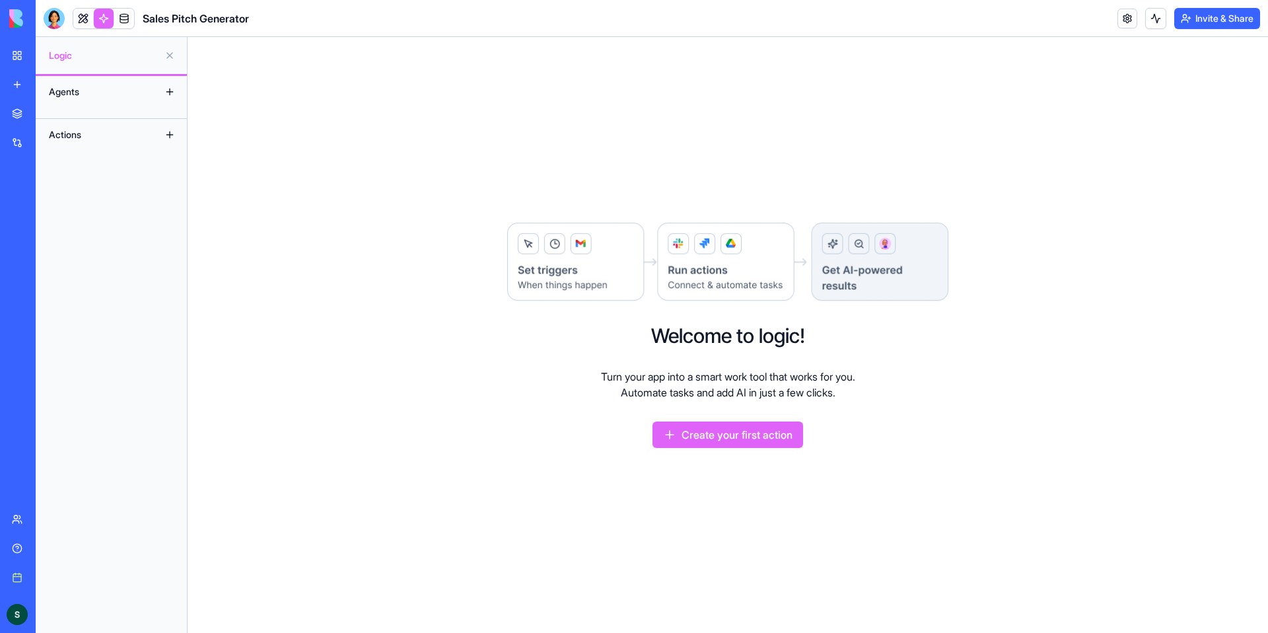
click at [17, 75] on link "New app" at bounding box center [30, 84] width 53 height 26
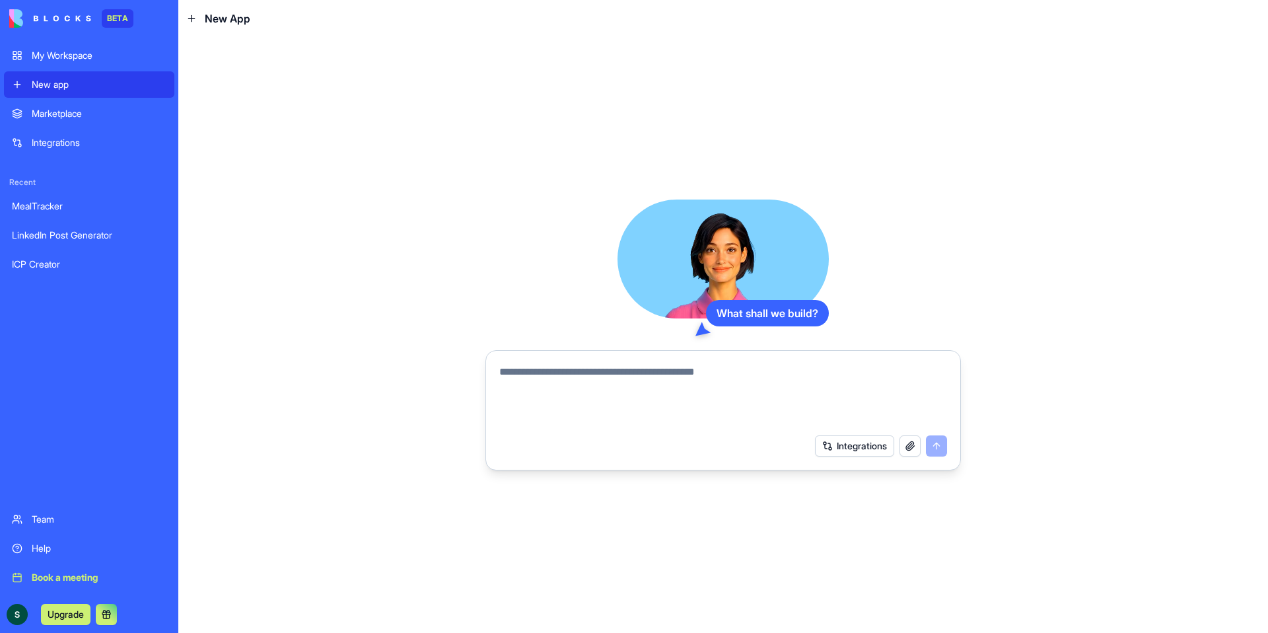
click at [50, 52] on div "My Workspace" at bounding box center [99, 55] width 135 height 13
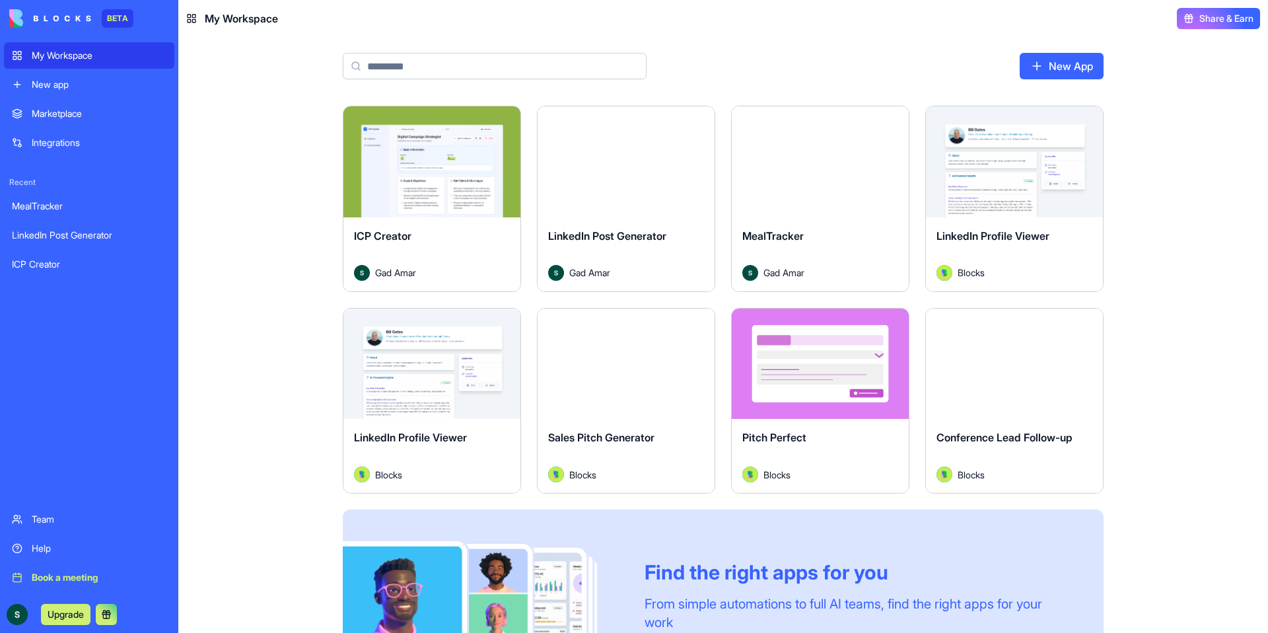
click at [1043, 242] on span "LinkedIn Profile Viewer" at bounding box center [993, 235] width 113 height 13
